Goal: Transaction & Acquisition: Purchase product/service

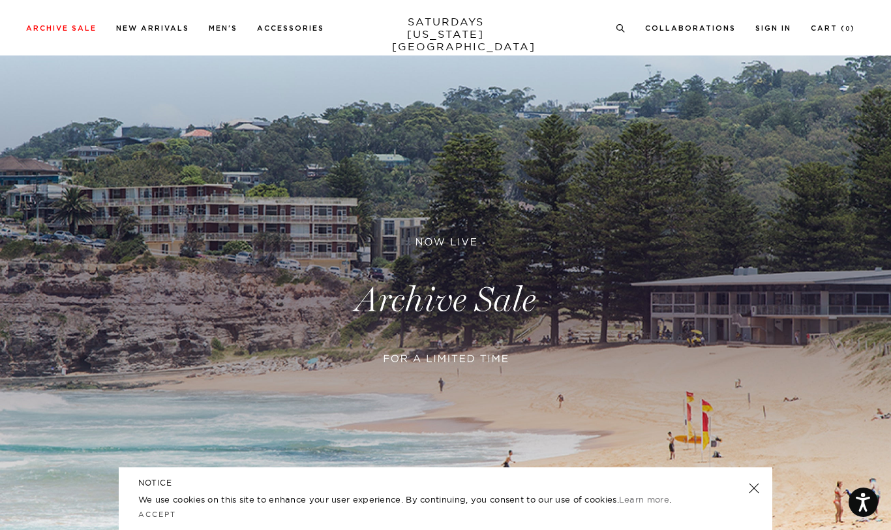
scroll to position [43, 0]
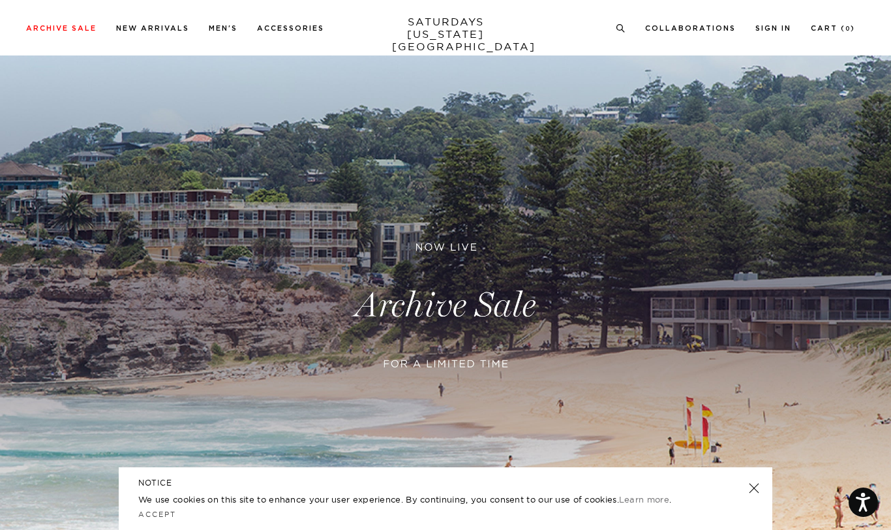
click at [498, 316] on link at bounding box center [445, 305] width 891 height 545
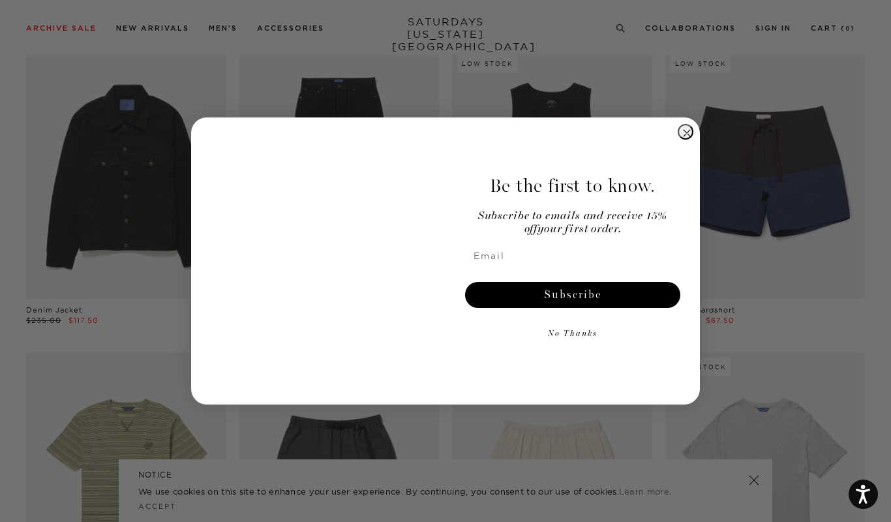
scroll to position [1295, 0]
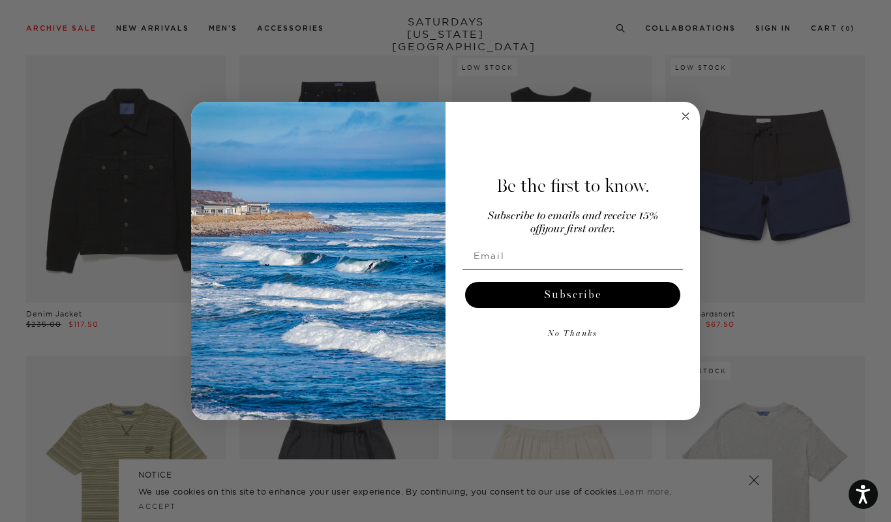
click at [693, 110] on form "Be the first to know. Subscribe to emails and receive 15% off your first order.…" at bounding box center [445, 261] width 509 height 318
click at [691, 116] on circle "Close dialog" at bounding box center [685, 116] width 15 height 15
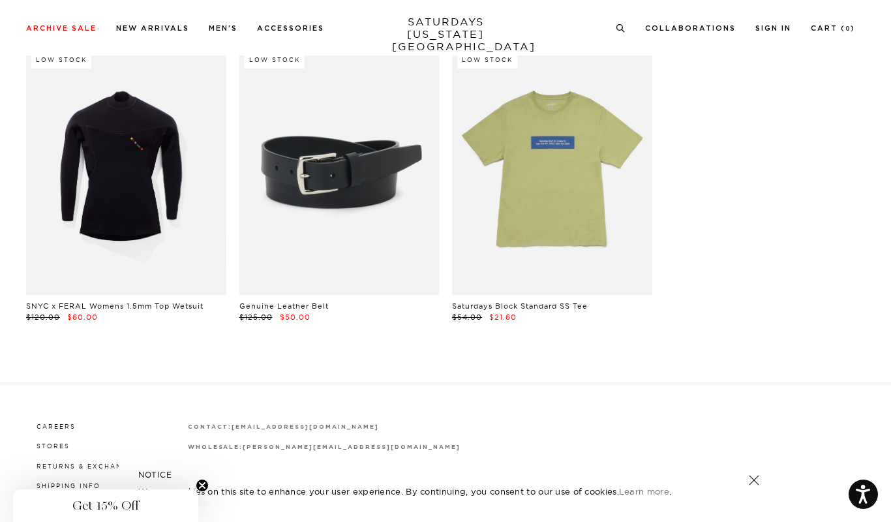
scroll to position [27799, 0]
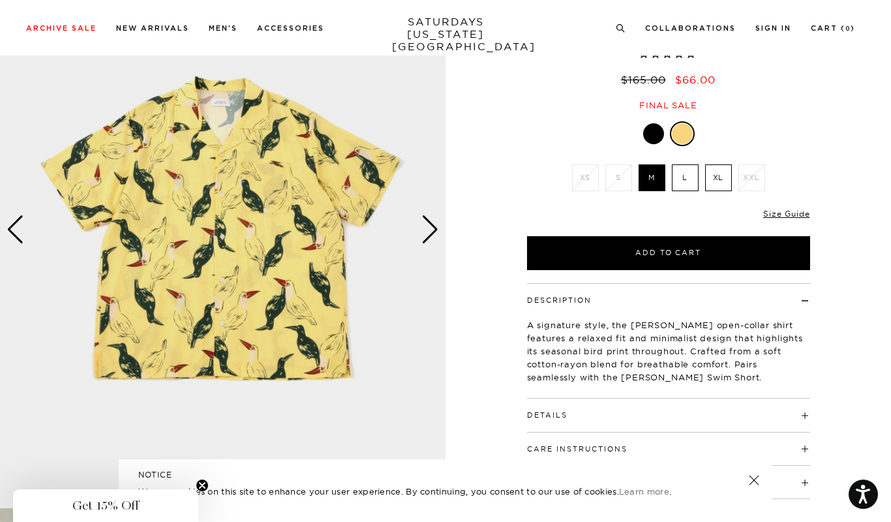
scroll to position [123, 8]
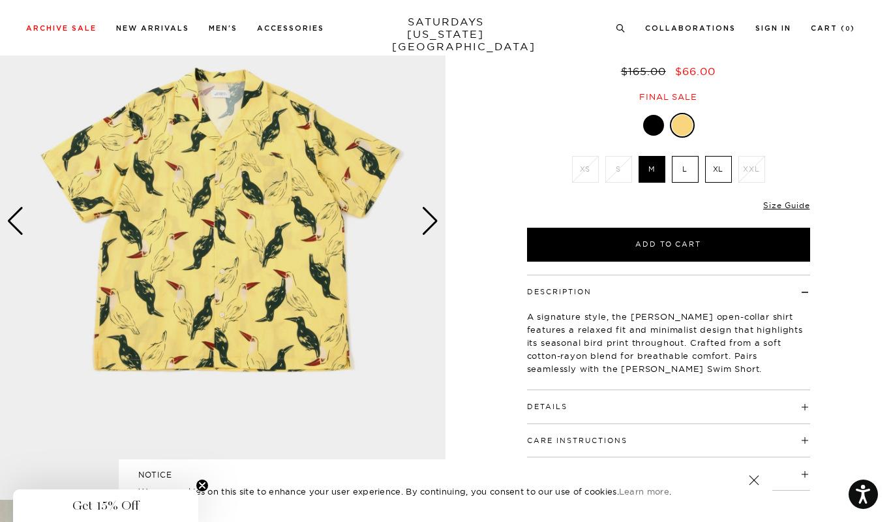
click at [552, 406] on button "Details" at bounding box center [547, 406] width 40 height 7
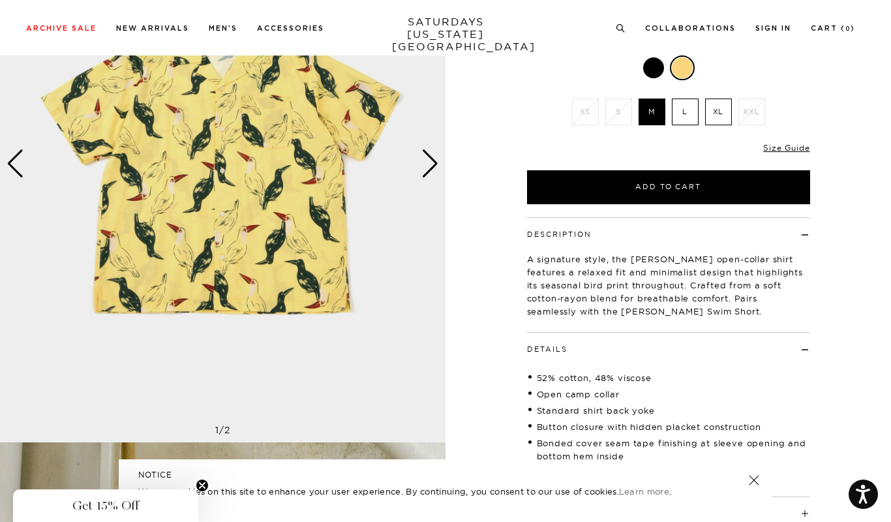
scroll to position [310, 8]
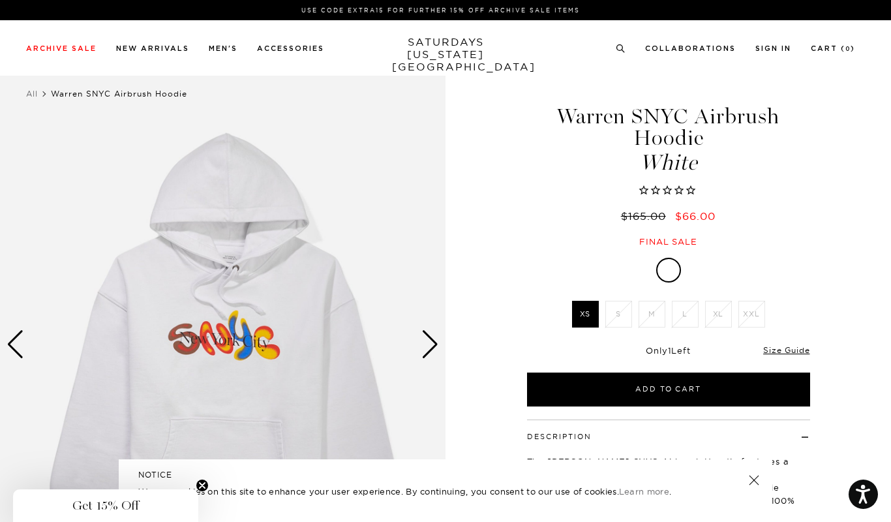
click at [427, 338] on div "Next slide" at bounding box center [430, 344] width 18 height 29
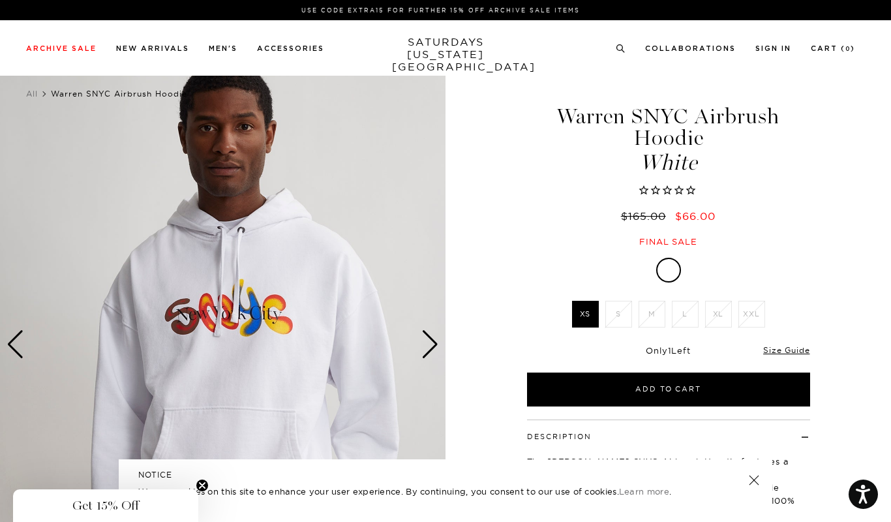
click at [427, 338] on div "Next slide" at bounding box center [430, 344] width 18 height 29
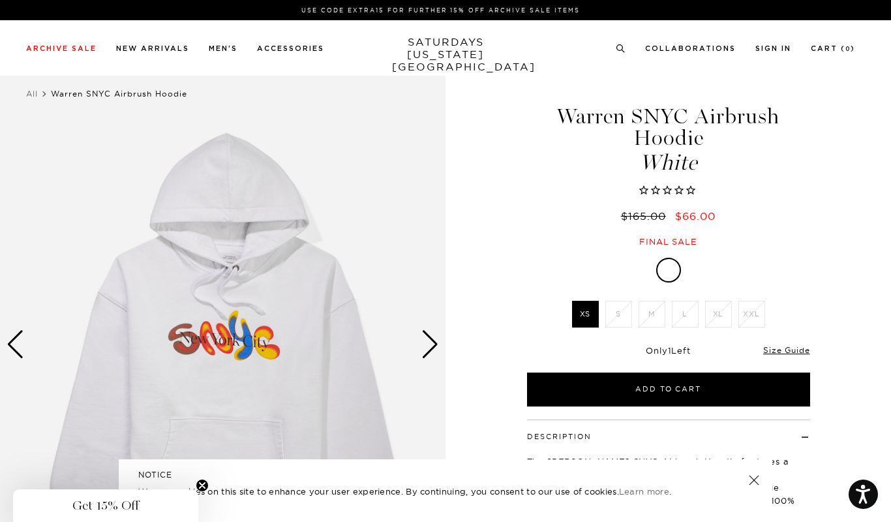
click at [427, 338] on div "Next slide" at bounding box center [430, 344] width 18 height 29
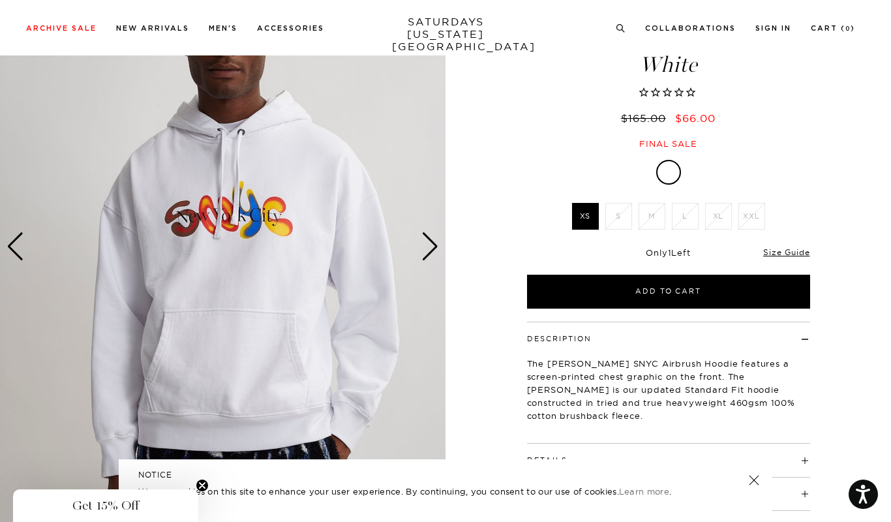
scroll to position [59, 0]
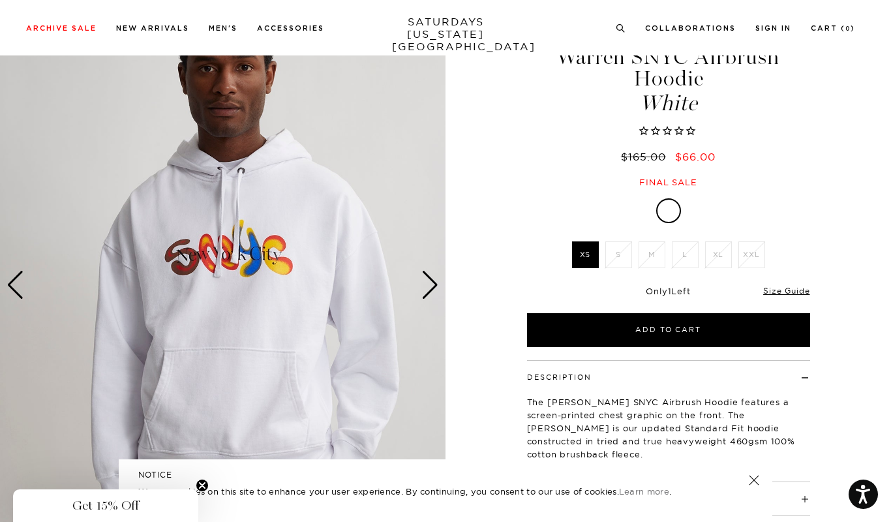
click at [431, 277] on div "Next slide" at bounding box center [430, 285] width 18 height 29
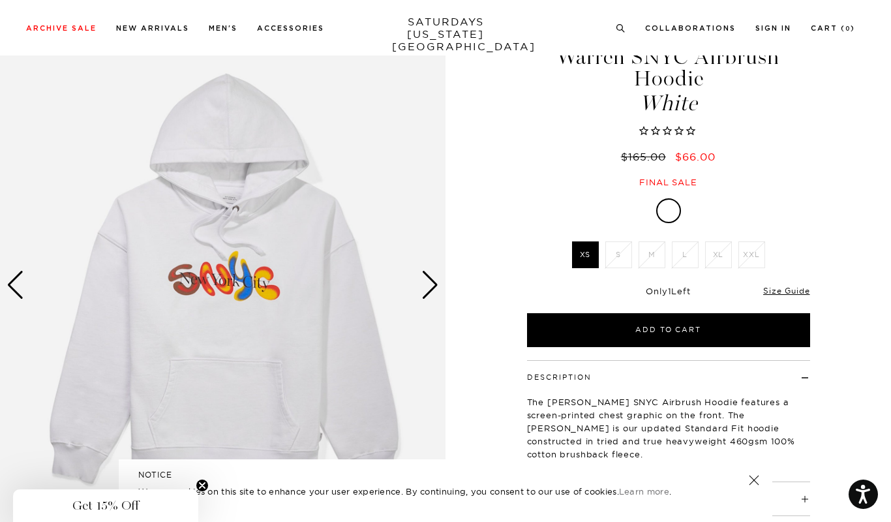
click at [428, 271] on div "Next slide" at bounding box center [430, 285] width 18 height 29
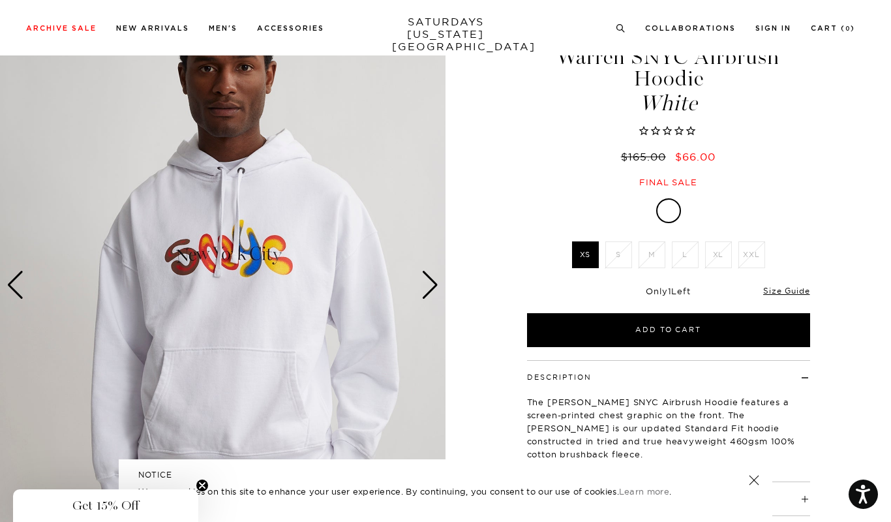
click at [428, 271] on div "Next slide" at bounding box center [430, 285] width 18 height 29
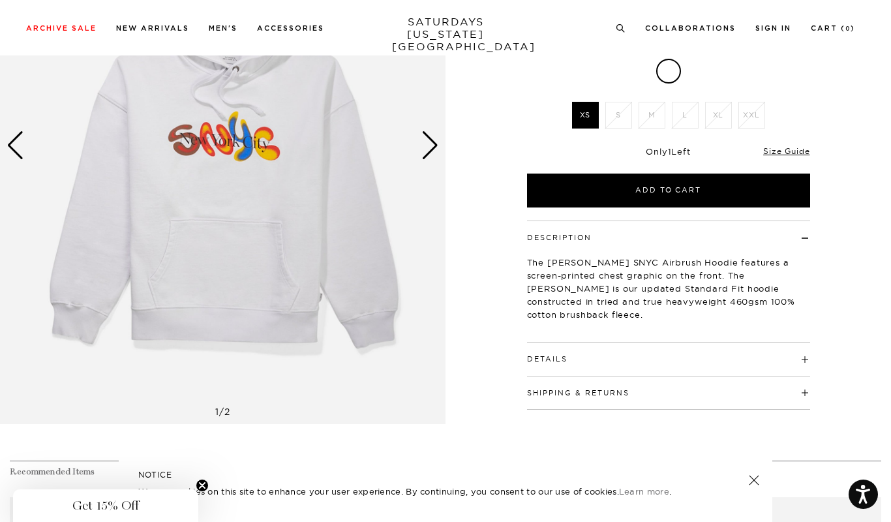
scroll to position [455, 0]
